Goal: Information Seeking & Learning: Learn about a topic

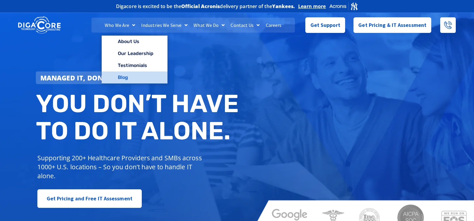
click at [128, 77] on link "Blog" at bounding box center [135, 78] width 66 height 12
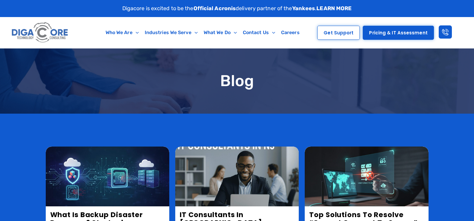
scroll to position [120, 0]
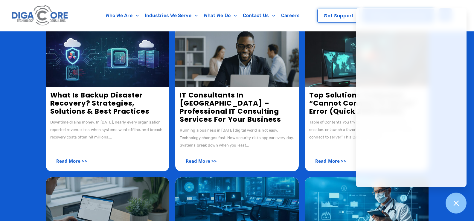
click at [88, 106] on link "What Is Backup Disaster Recovery? Strategies, Solutions & Best Practices" at bounding box center [99, 103] width 99 height 26
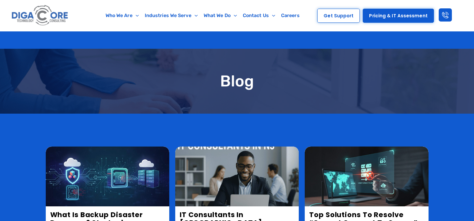
scroll to position [120, 0]
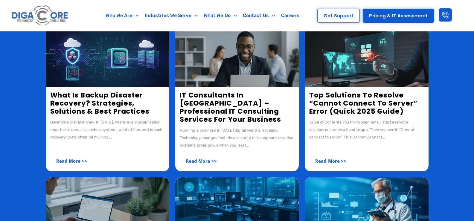
click at [190, 98] on link "IT Consultants in [GEOGRAPHIC_DATA] – Professional IT Consulting Services for Y…" at bounding box center [230, 107] width 101 height 34
